Goal: Information Seeking & Learning: Find specific fact

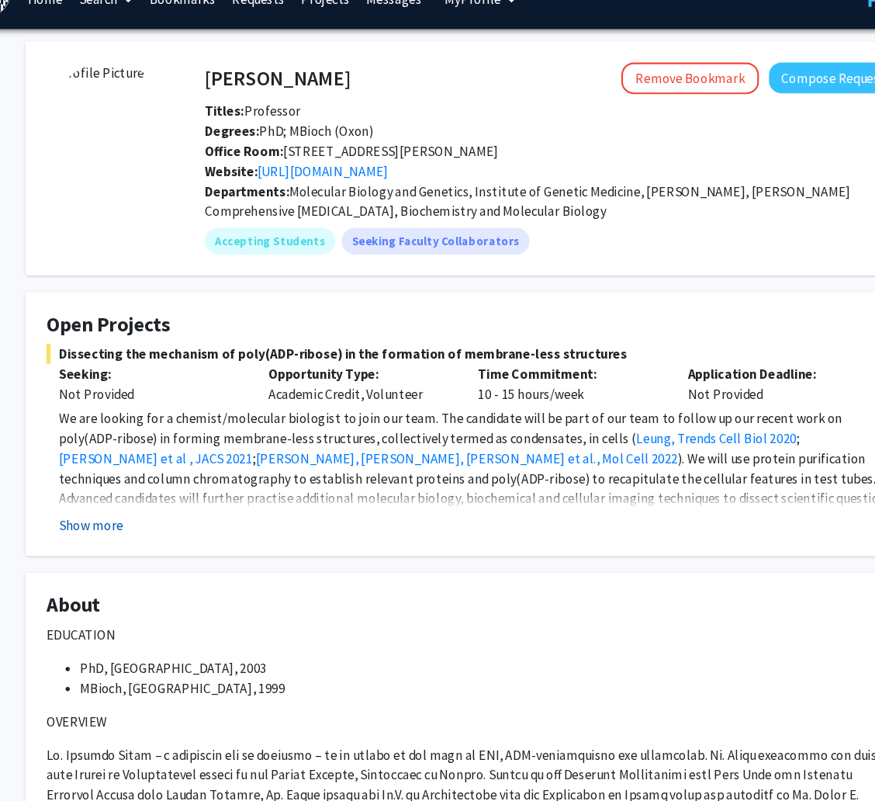
click at [102, 510] on button "Show more" at bounding box center [111, 516] width 60 height 19
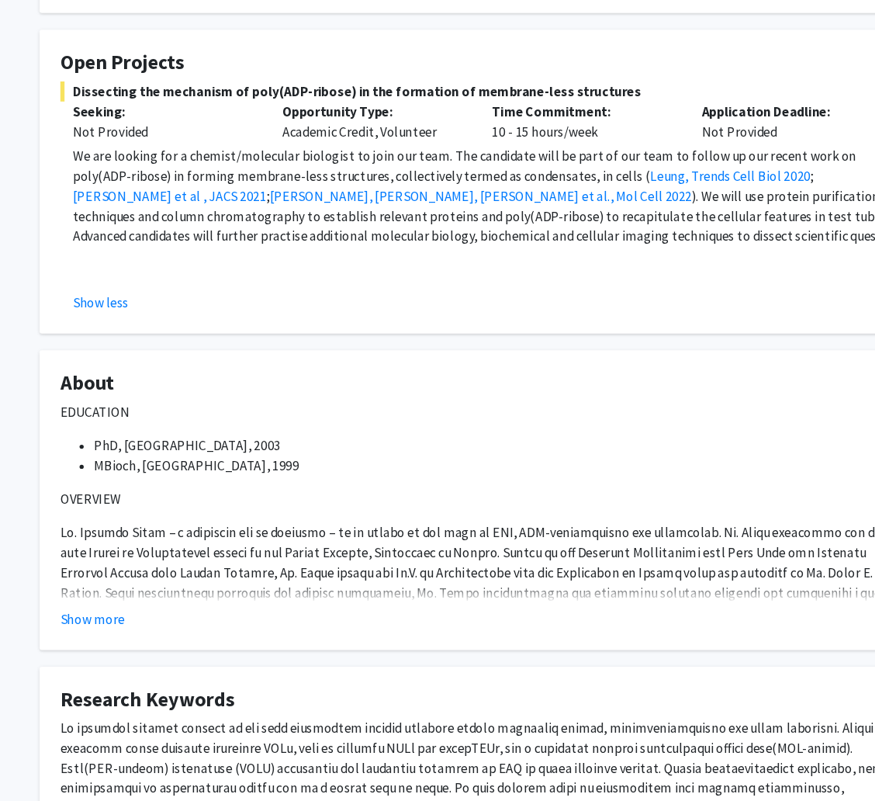
scroll to position [216, 12]
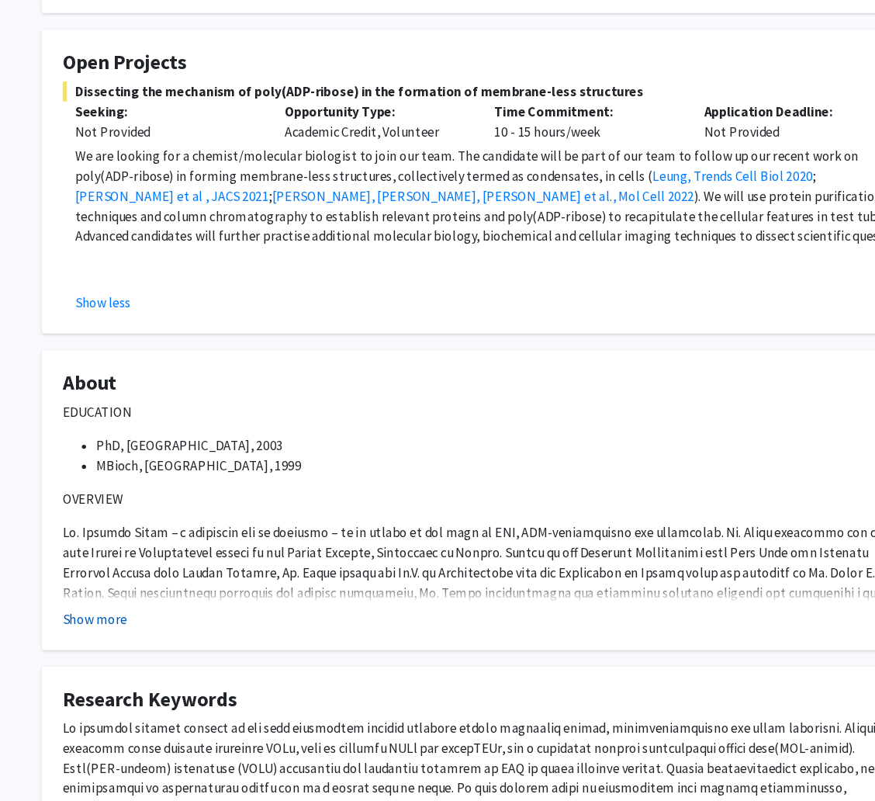
click at [85, 631] on button "Show more" at bounding box center [88, 632] width 60 height 19
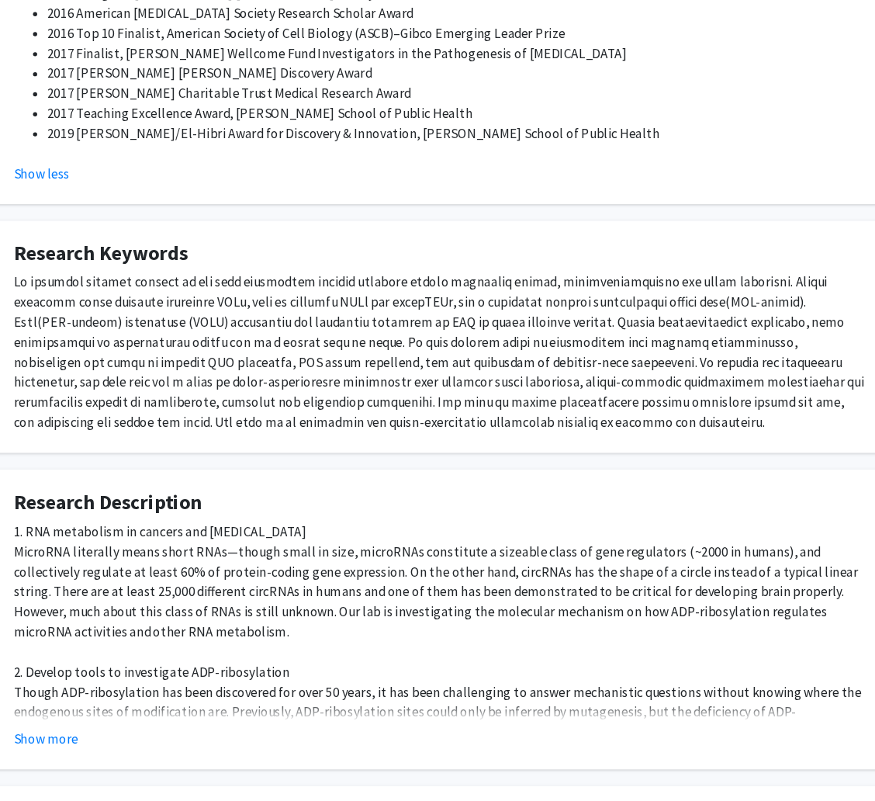
scroll to position [1360, 12]
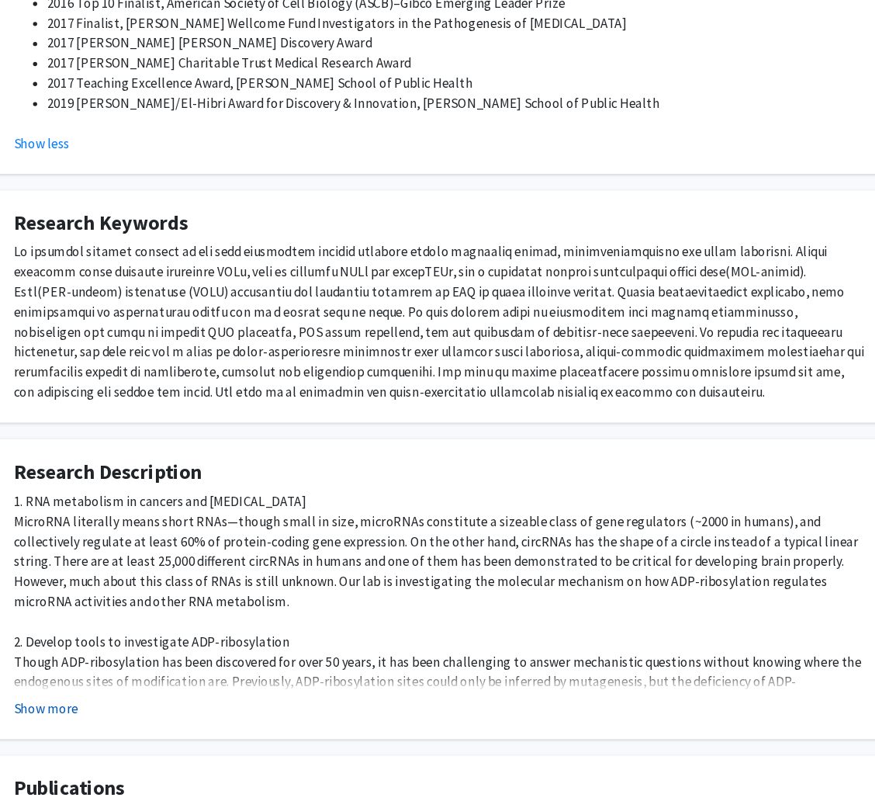
click at [97, 705] on button "Show more" at bounding box center [88, 714] width 60 height 19
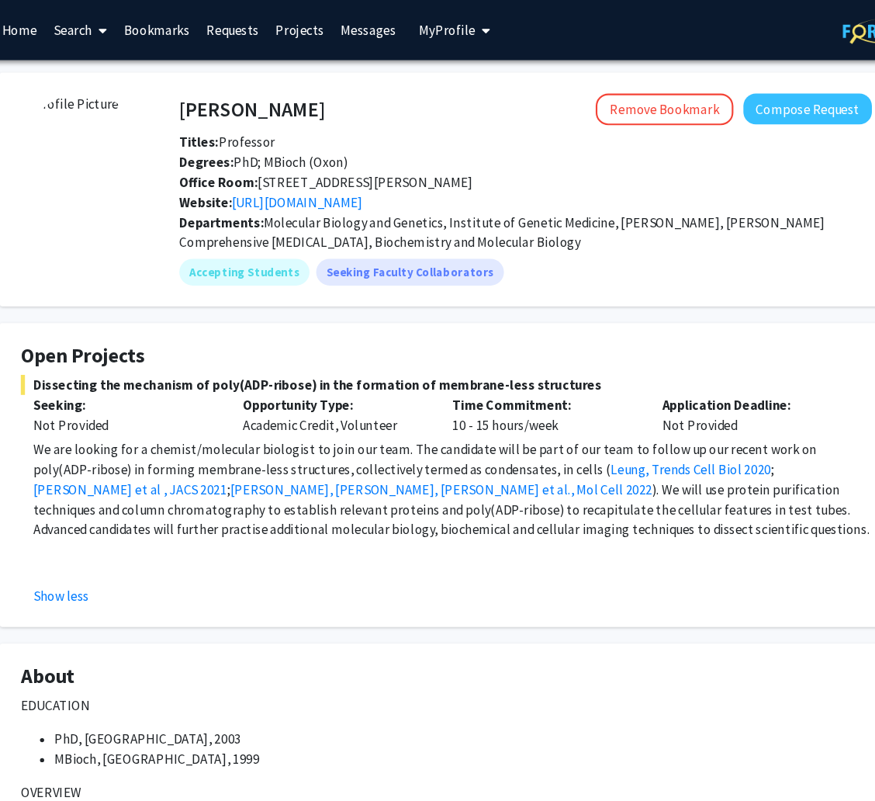
scroll to position [0, 0]
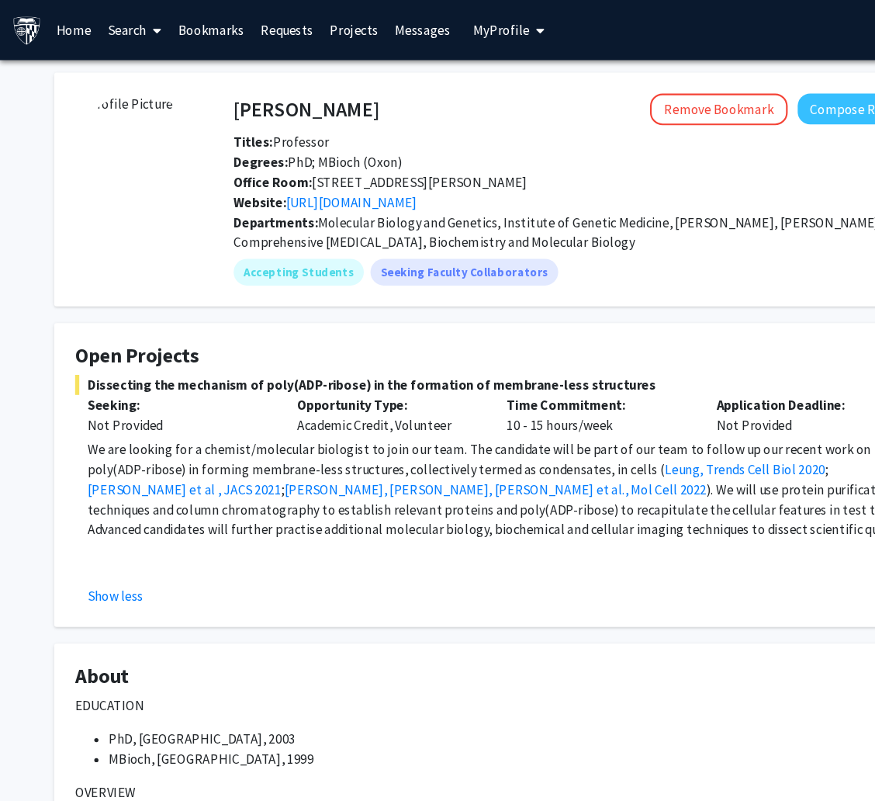
drag, startPoint x: 124, startPoint y: 34, endPoint x: 46, endPoint y: 107, distance: 107.0
click at [125, 25] on link "Search" at bounding box center [125, 28] width 65 height 54
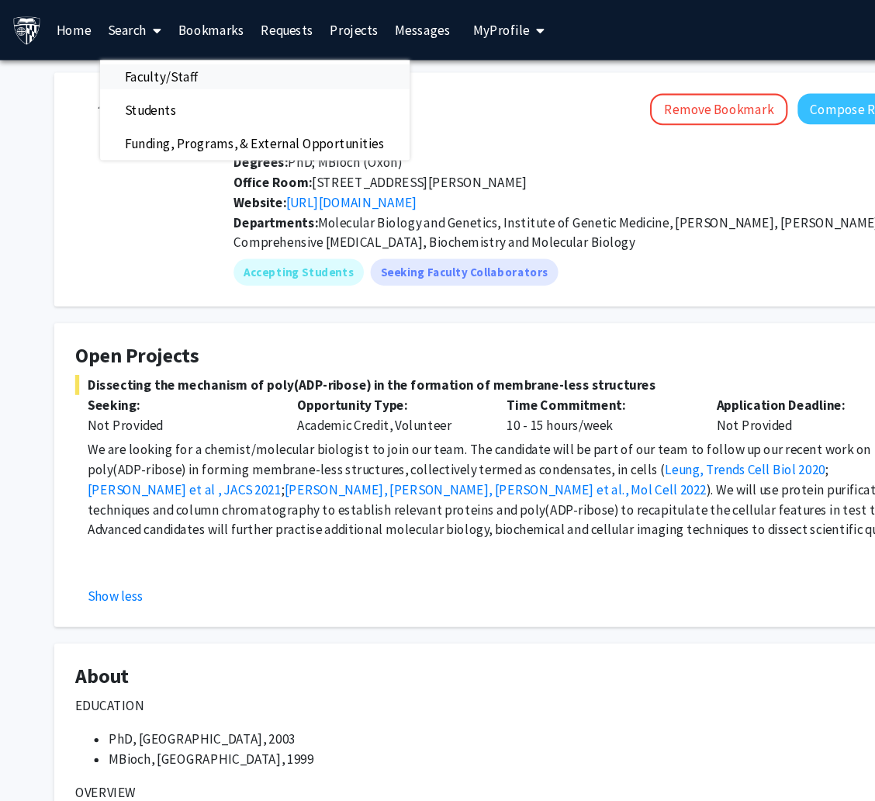
click at [181, 74] on span "Faculty/Staff" at bounding box center [150, 71] width 114 height 31
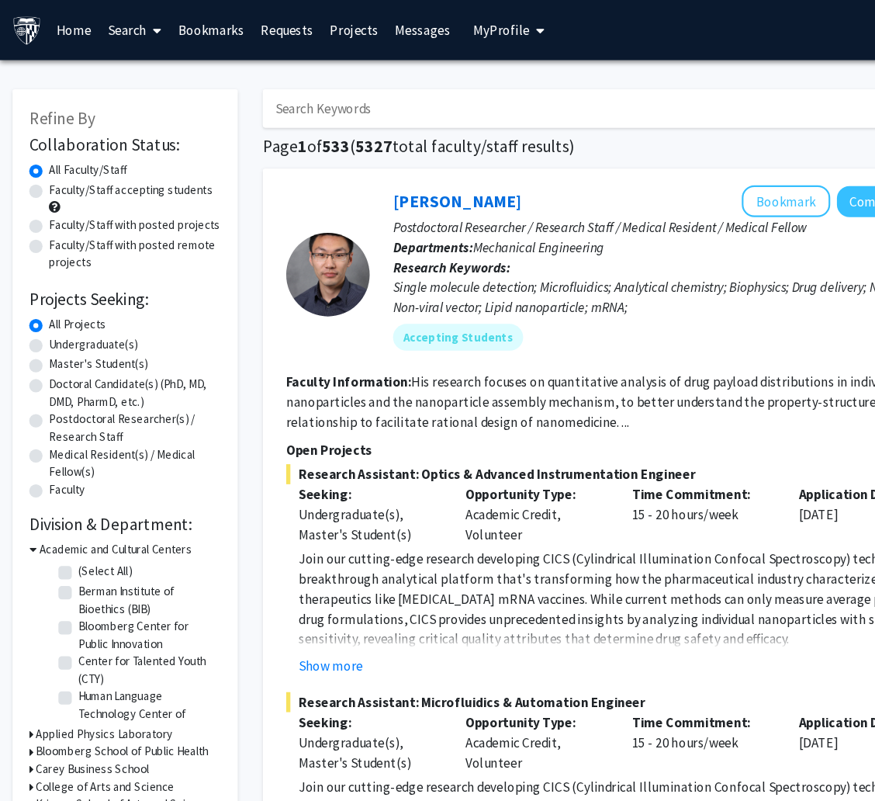
click at [293, 105] on input "Search Keywords" at bounding box center [548, 101] width 609 height 36
type input "farah"
click at [856, 83] on button "Search" at bounding box center [888, 101] width 64 height 36
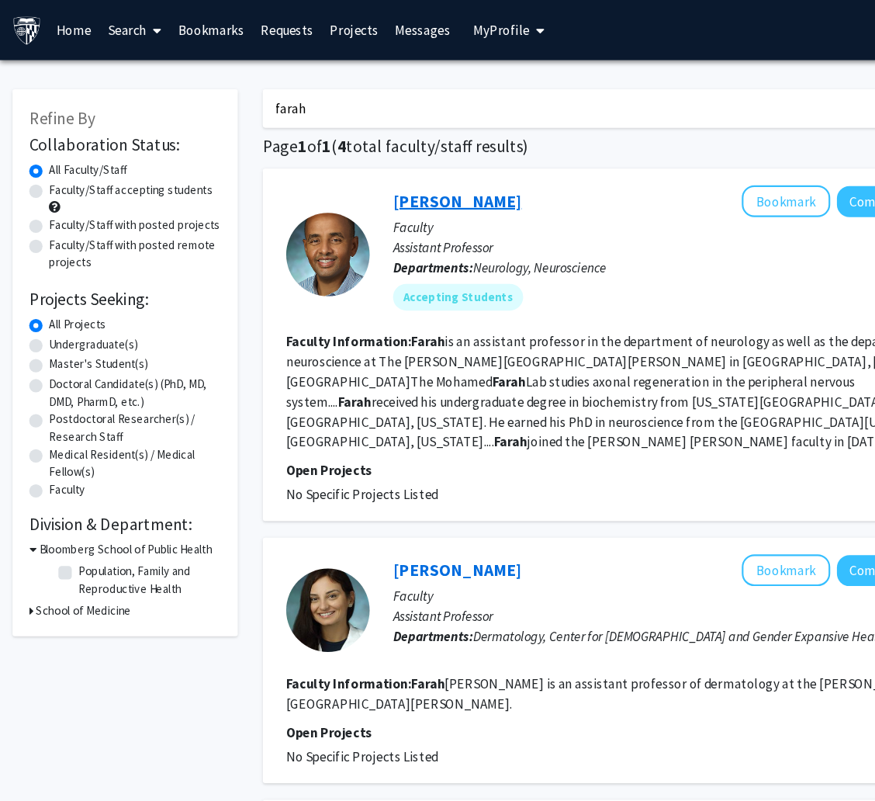
click at [400, 178] on link "Mohamed Farah" at bounding box center [424, 186] width 119 height 19
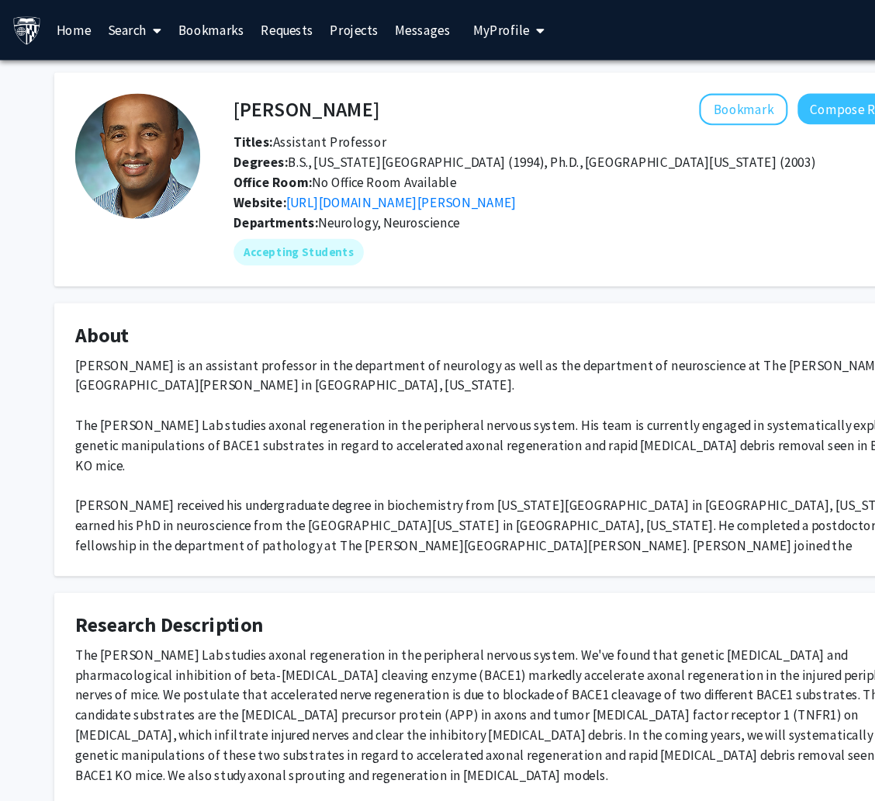
click at [222, 372] on div "Dr. Mohamed H. Farah is an assistant professor in the department of neurology a…" at bounding box center [465, 432] width 791 height 205
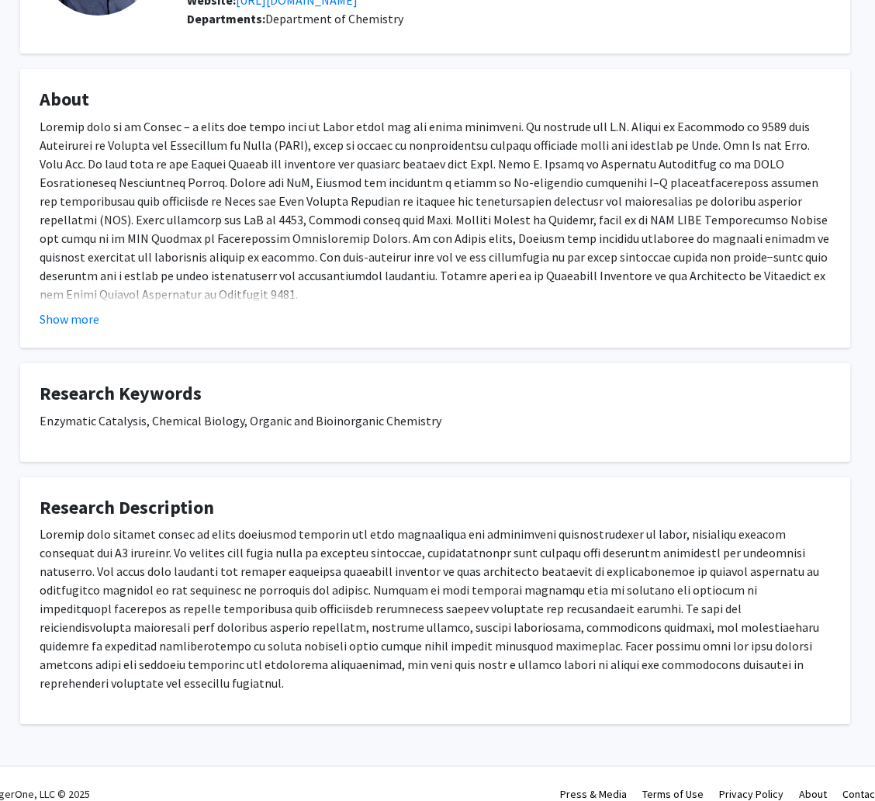
scroll to position [188, 29]
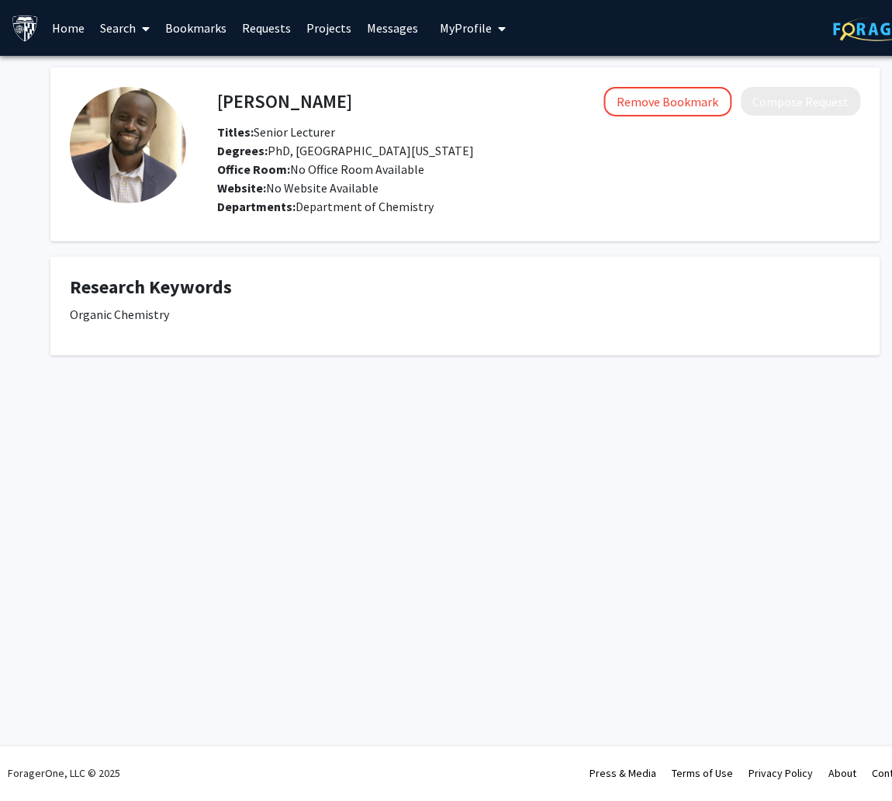
click at [206, 310] on p "Organic Chemistry" at bounding box center [465, 314] width 791 height 19
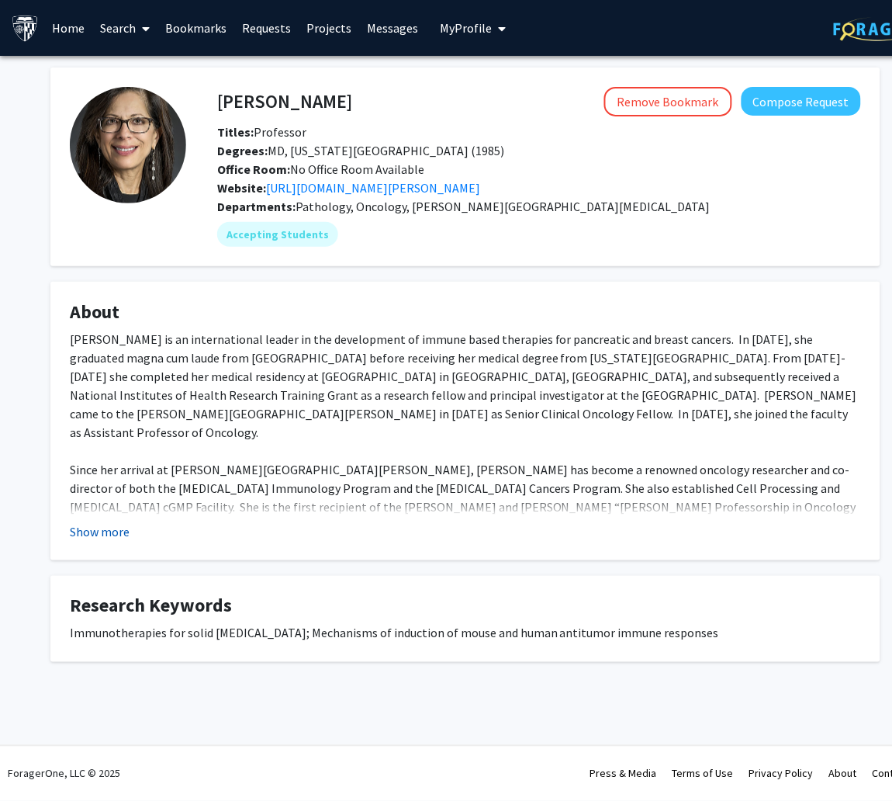
click at [112, 522] on button "Show more" at bounding box center [100, 531] width 60 height 19
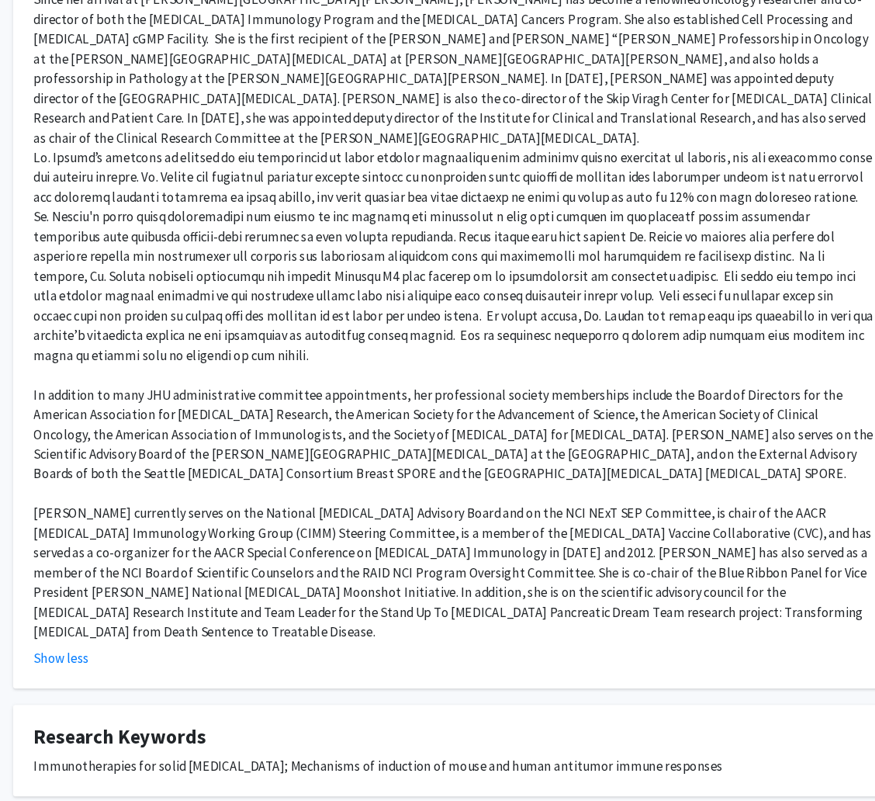
scroll to position [439, 29]
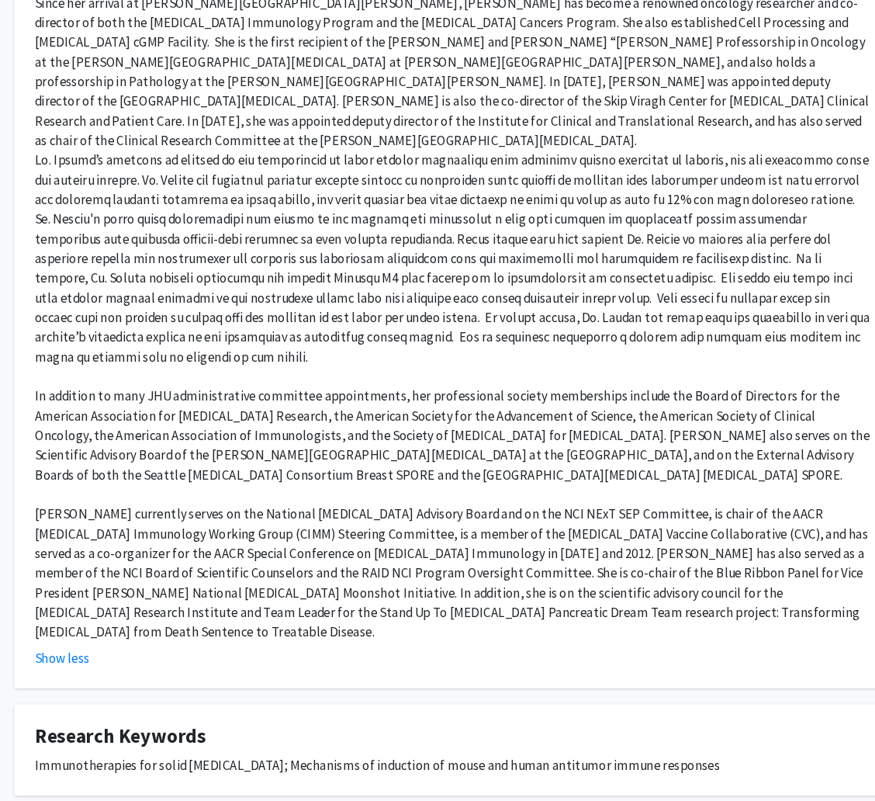
click at [158, 523] on div "[PERSON_NAME] is an international leader in the development of immune based the…" at bounding box center [436, 263] width 791 height 745
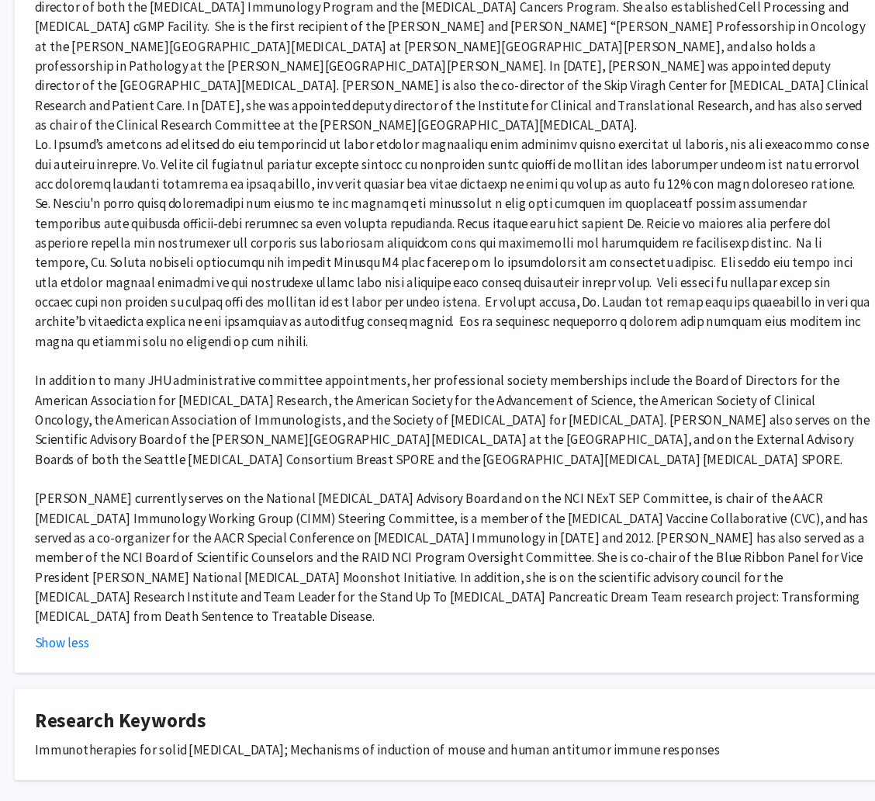
scroll to position [440, 0]
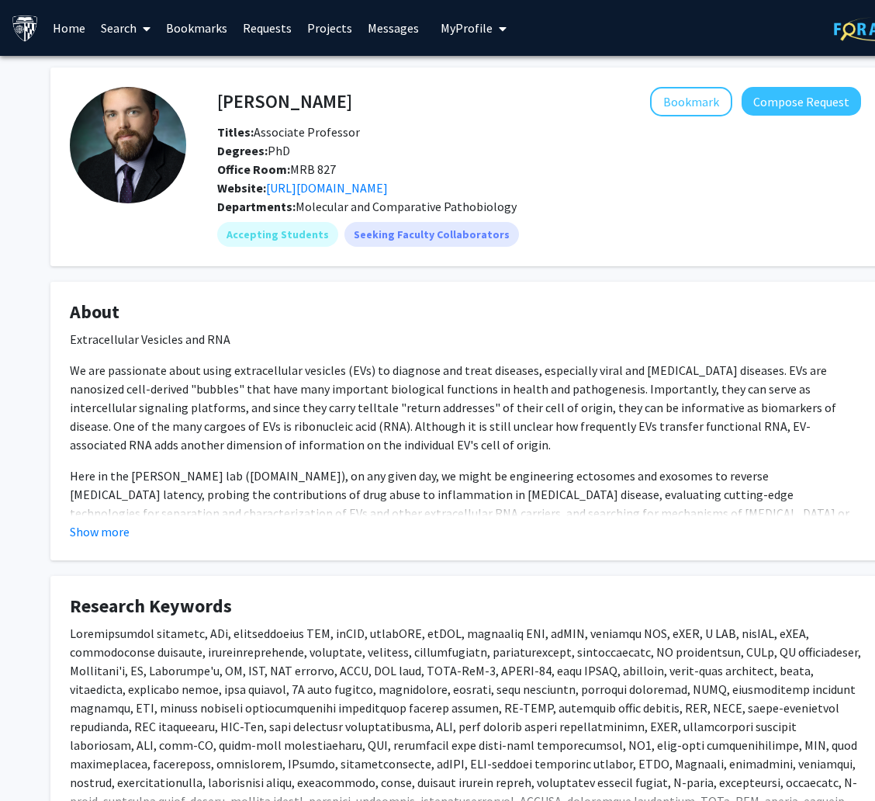
click at [90, 522] on div "Show more" at bounding box center [465, 531] width 791 height 19
click at [97, 523] on button "Show more" at bounding box center [100, 531] width 60 height 19
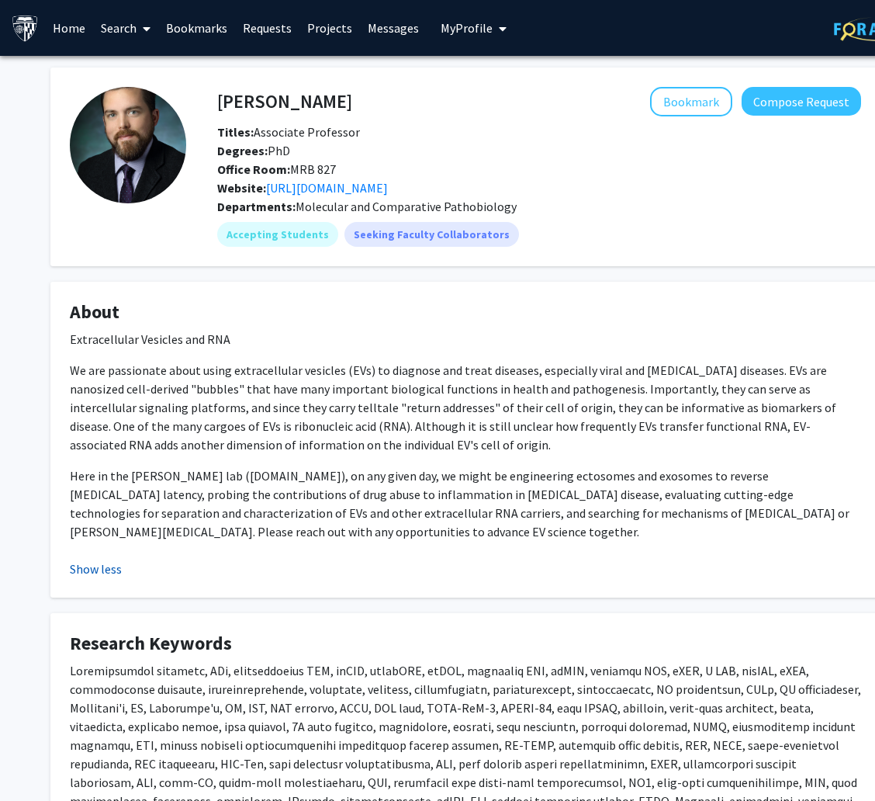
click at [89, 565] on button "Show less" at bounding box center [96, 568] width 52 height 19
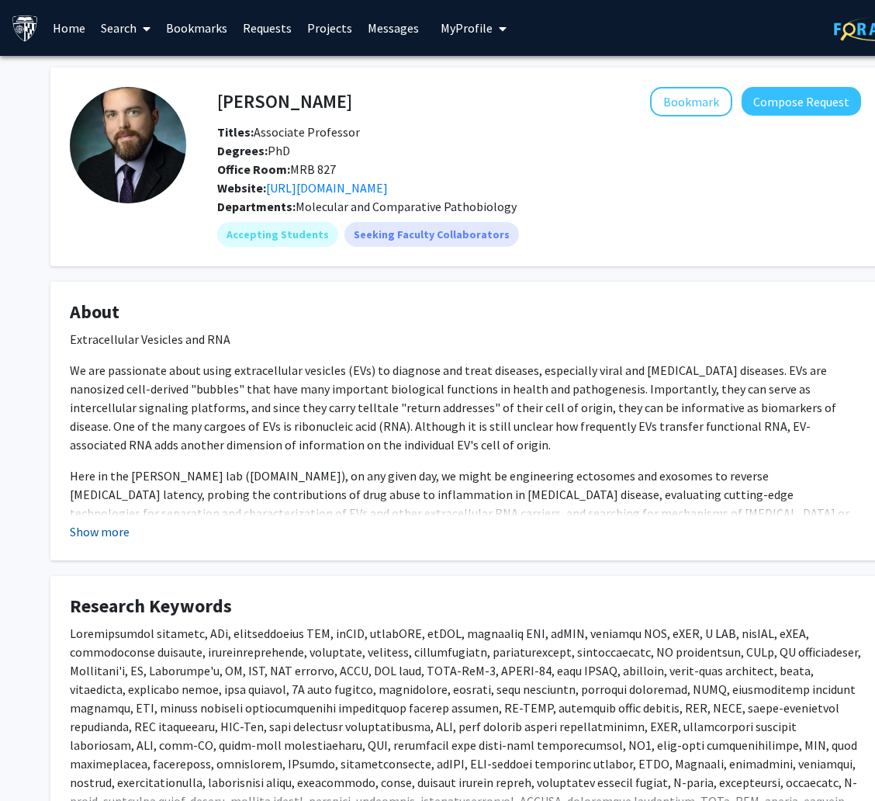
click at [83, 534] on button "Show more" at bounding box center [100, 531] width 60 height 19
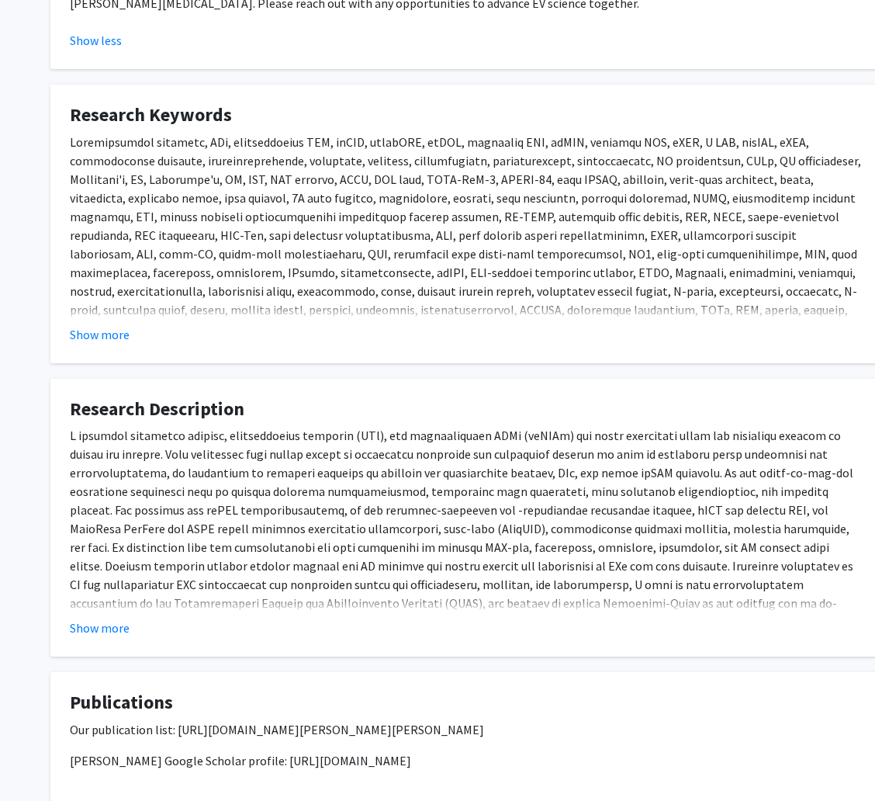
scroll to position [530, 0]
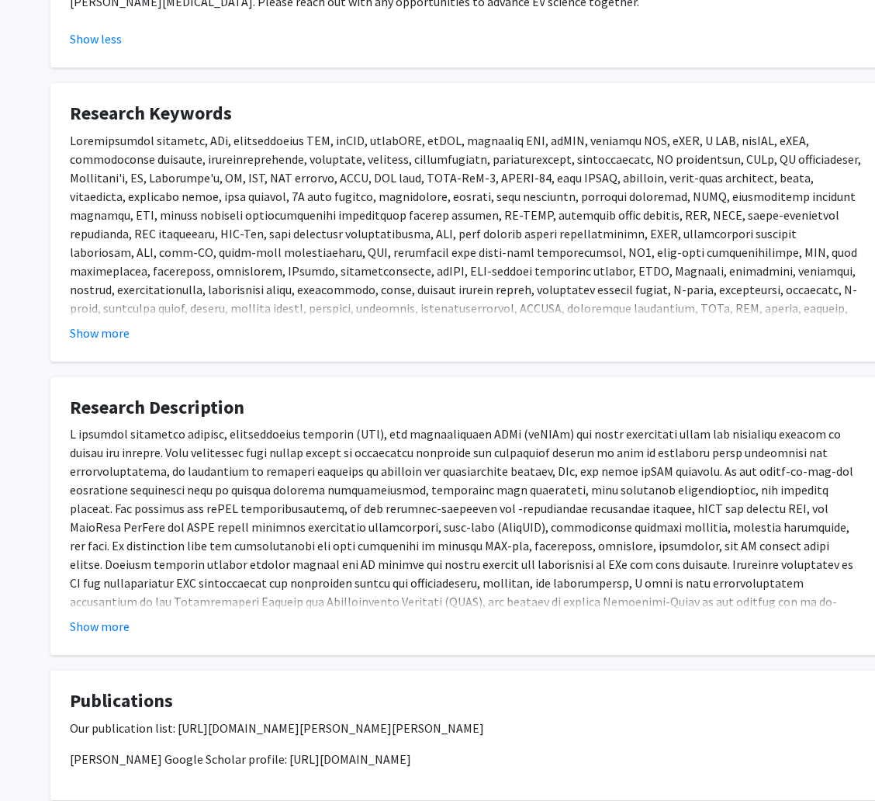
click at [123, 574] on p at bounding box center [465, 545] width 791 height 242
click at [101, 624] on button "Show more" at bounding box center [100, 626] width 60 height 19
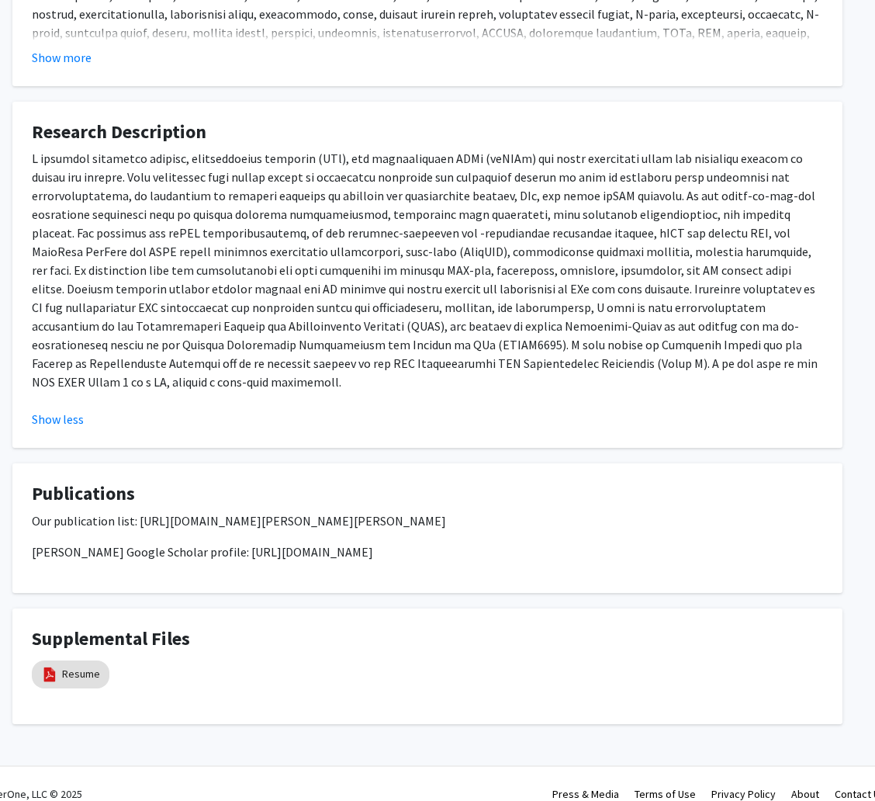
scroll to position [805, 40]
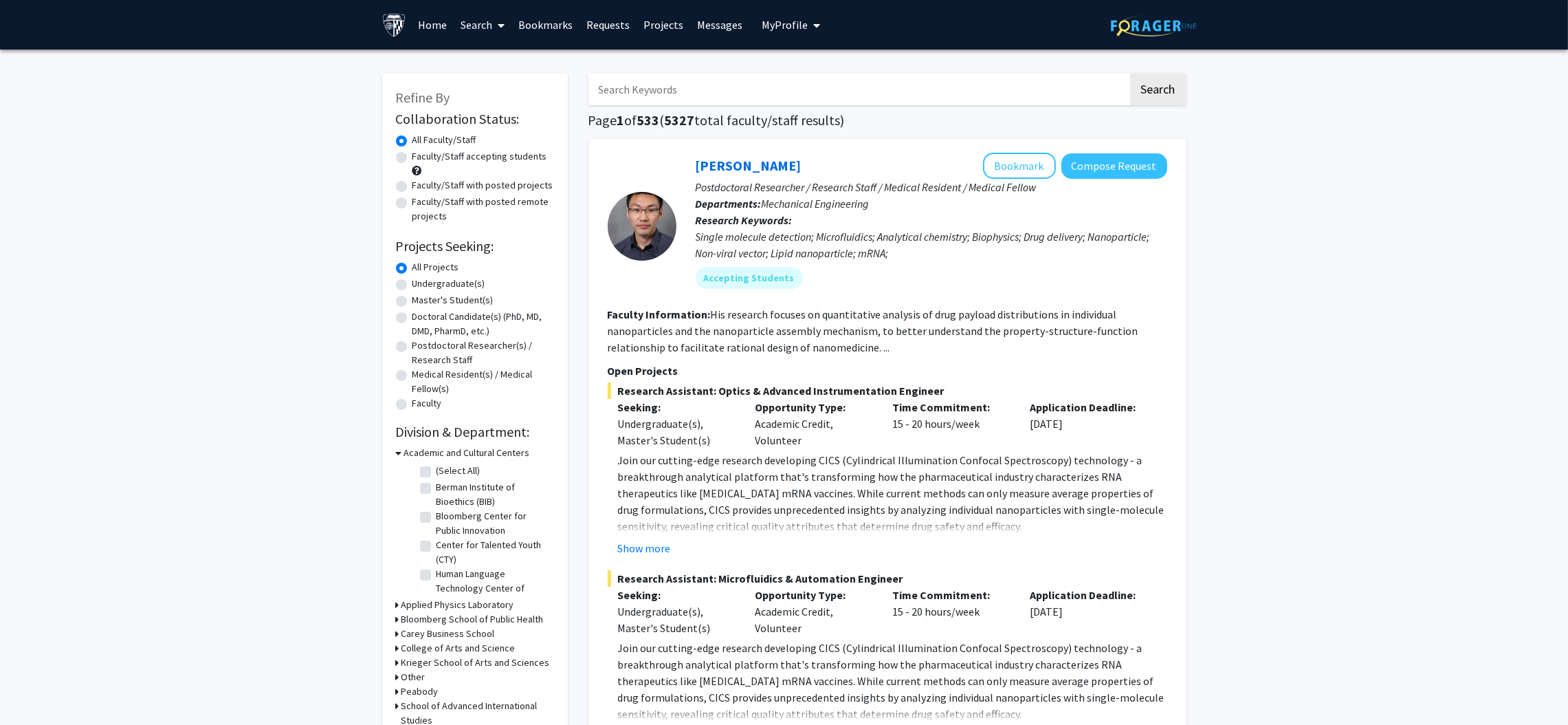
click at [624, 93] on input "Search Keywords" at bounding box center [858, 90] width 539 height 32
type input "andy feinberg"
click at [1129, 74] on button "Search" at bounding box center [1158, 90] width 57 height 32
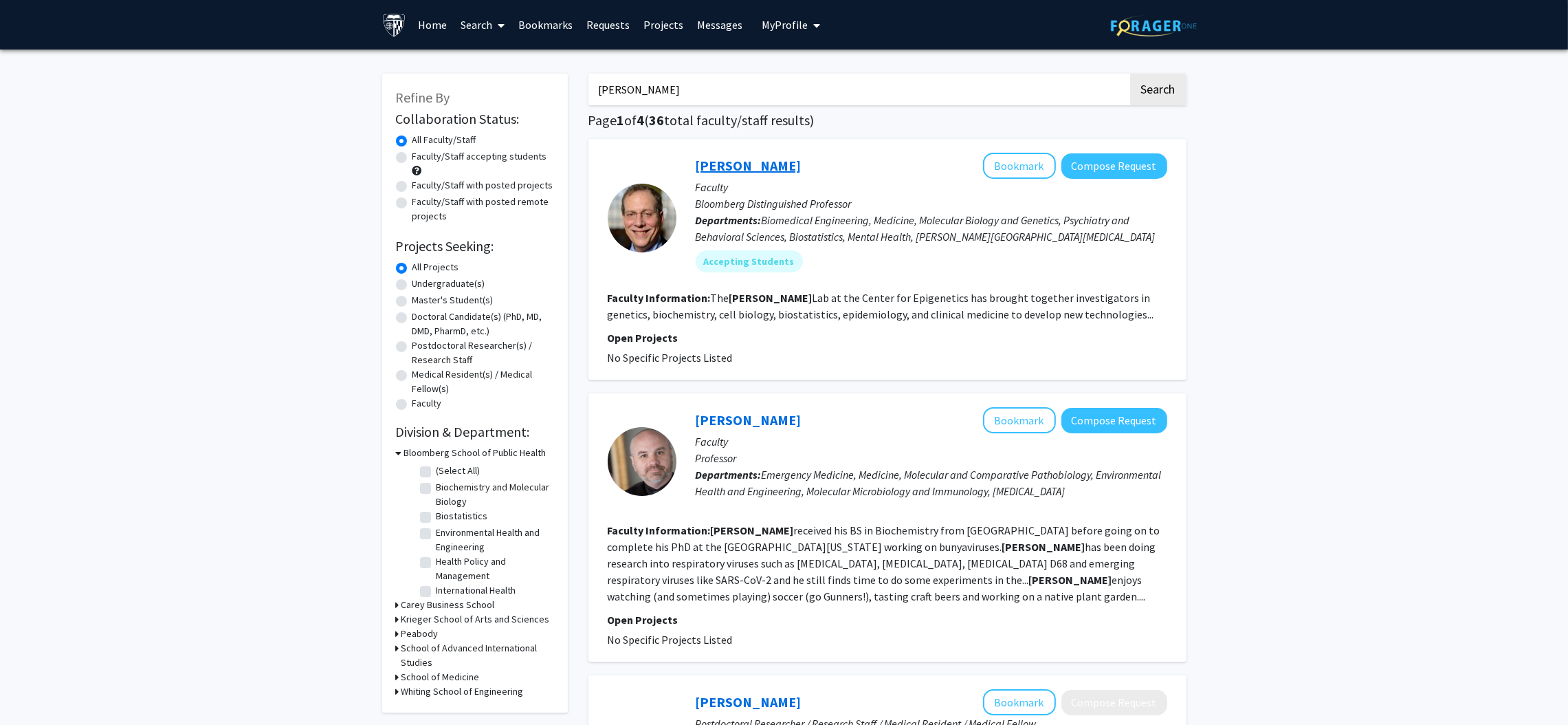
click at [723, 162] on link "Andy Feinberg" at bounding box center [748, 165] width 105 height 17
